Goal: Task Accomplishment & Management: Manage account settings

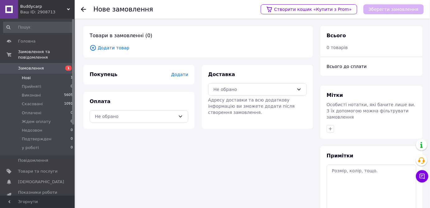
click at [25, 75] on span "Нові" at bounding box center [26, 78] width 9 height 6
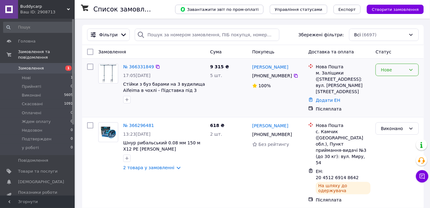
click at [394, 71] on div "Нове" at bounding box center [392, 70] width 25 height 7
click at [387, 80] on li "Прийнято" at bounding box center [397, 82] width 43 height 11
